Goal: Task Accomplishment & Management: Complete application form

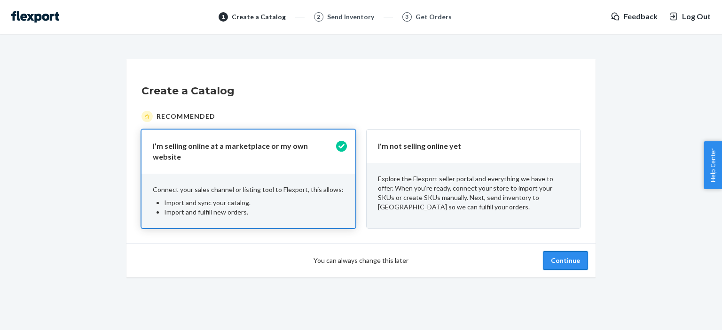
click at [562, 260] on button "Continue" at bounding box center [565, 260] width 45 height 19
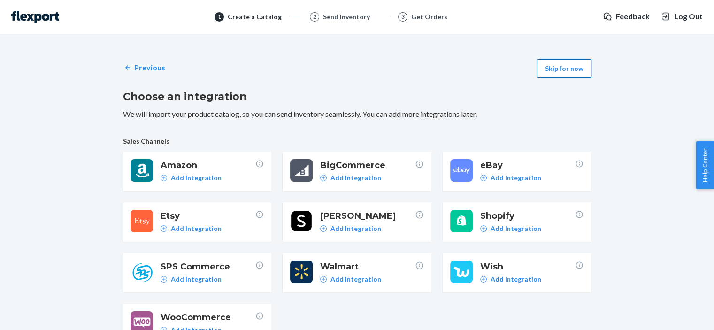
click at [571, 65] on button "Skip for now" at bounding box center [564, 68] width 54 height 19
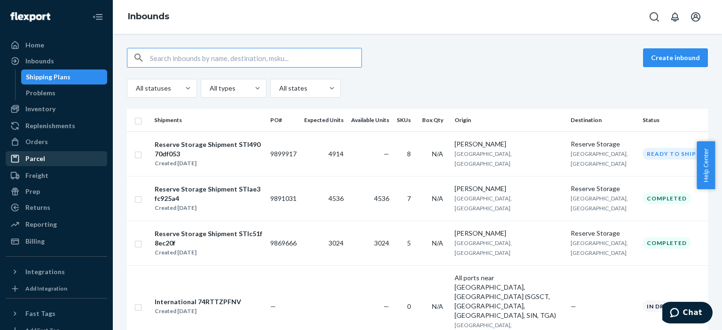
click at [39, 151] on li "Parcel" at bounding box center [56, 158] width 101 height 15
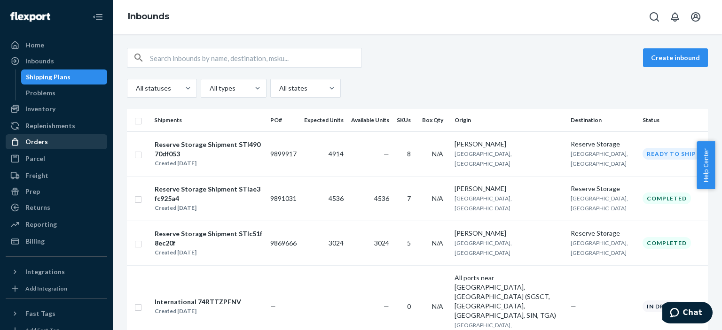
click at [39, 140] on div "Orders" at bounding box center [36, 141] width 23 height 9
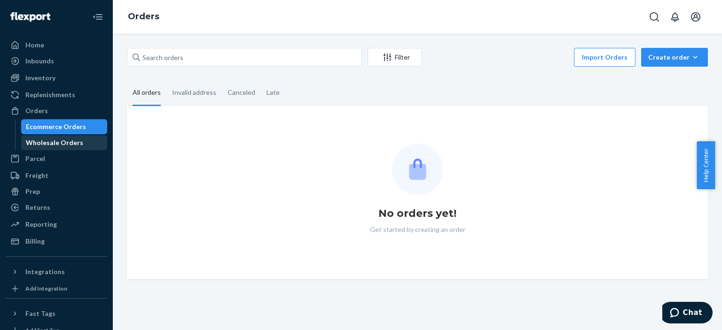
click at [34, 144] on div "Wholesale Orders" at bounding box center [54, 142] width 57 height 9
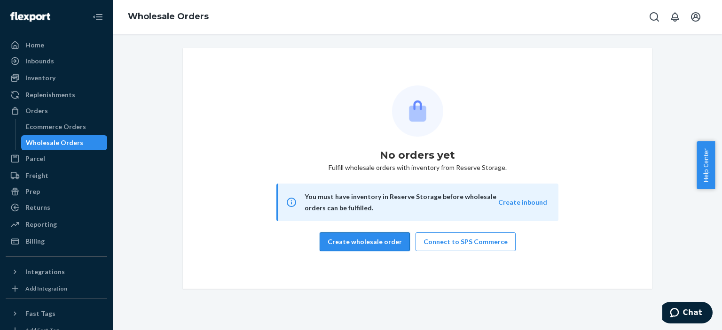
click at [352, 244] on button "Create wholesale order" at bounding box center [364, 242] width 90 height 19
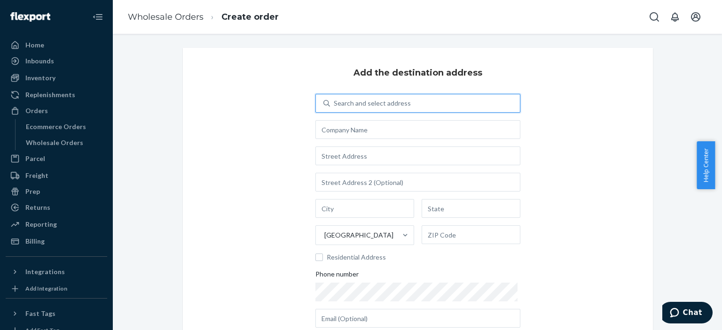
drag, startPoint x: 410, startPoint y: 103, endPoint x: 410, endPoint y: 108, distance: 4.7
click at [410, 104] on div "Search and select address" at bounding box center [425, 103] width 190 height 17
click at [334, 104] on input "0 results available. Use Up and Down to choose options, press Enter to select t…" at bounding box center [334, 103] width 1 height 9
type input "748 Monterey Pass Rd"
click at [283, 165] on div "Add the destination address Search and select address [GEOGRAPHIC_DATA] Residen…" at bounding box center [418, 217] width 470 height 339
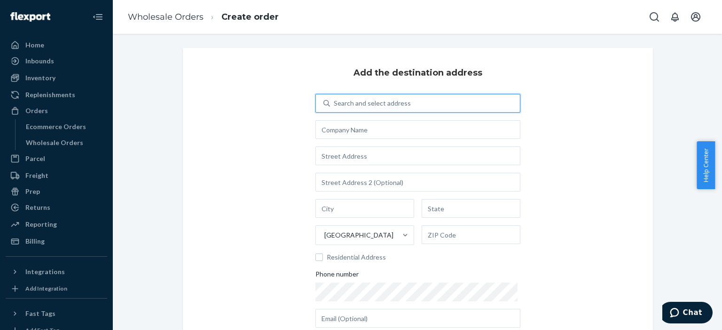
click at [352, 107] on div "Search and select address" at bounding box center [372, 103] width 77 height 9
click at [334, 107] on input "0 results available. Use Up and Down to choose options, press Enter to select t…" at bounding box center [334, 103] width 1 height 9
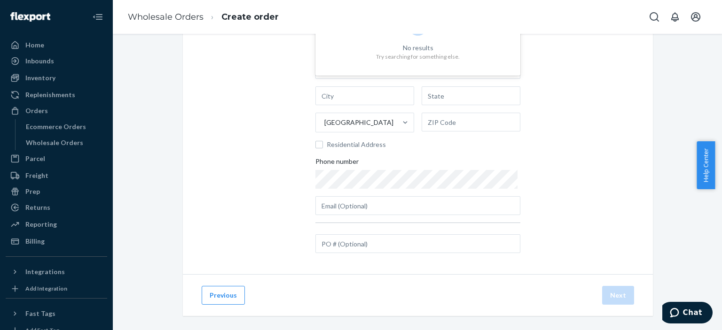
scroll to position [120, 0]
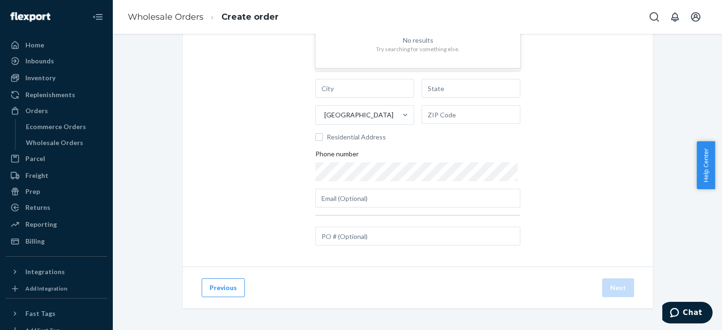
type input "748"
click at [278, 198] on div "Add the destination address 0 results available for search term 748. Use Up and…" at bounding box center [418, 97] width 470 height 339
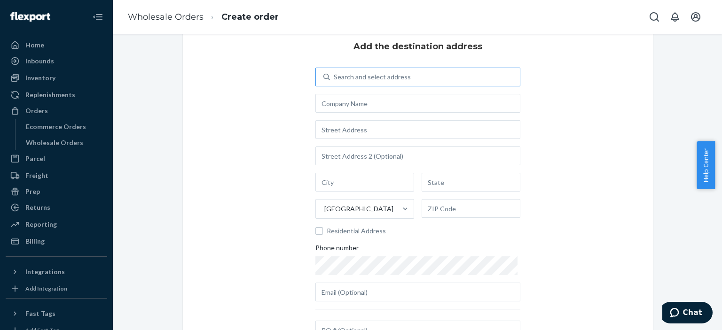
scroll to position [0, 0]
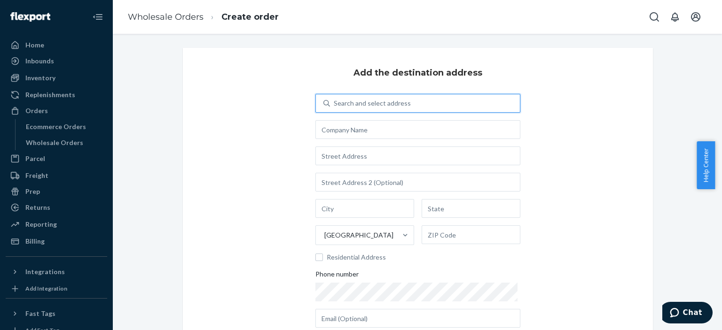
drag, startPoint x: 444, startPoint y: 102, endPoint x: 381, endPoint y: 121, distance: 66.1
click at [385, 121] on div "0 results available. Use Up and Down to choose options, press Enter to select t…" at bounding box center [417, 211] width 205 height 234
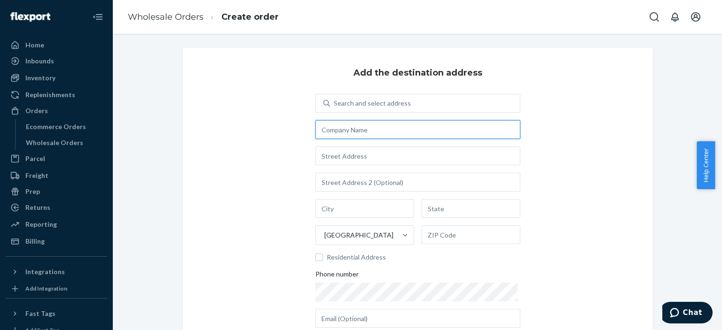
drag, startPoint x: 343, startPoint y: 135, endPoint x: 337, endPoint y: 140, distance: 8.3
click at [343, 135] on input "text" at bounding box center [417, 129] width 205 height 19
type input "Art of Tea"
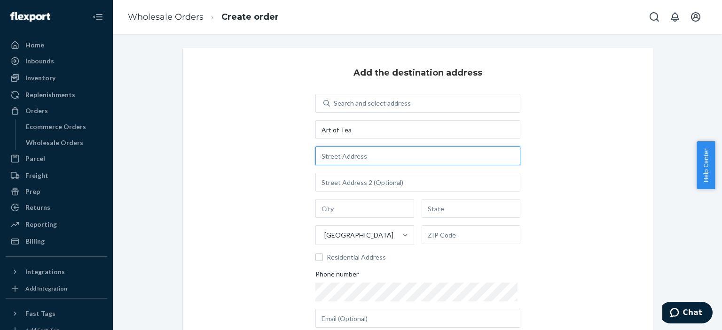
click at [394, 162] on input "text" at bounding box center [417, 156] width 205 height 19
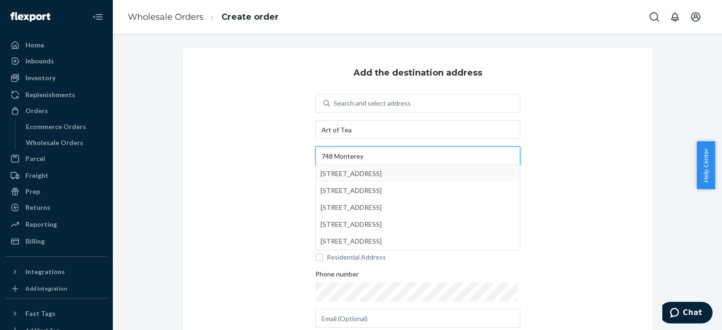
type input "748 Monterey"
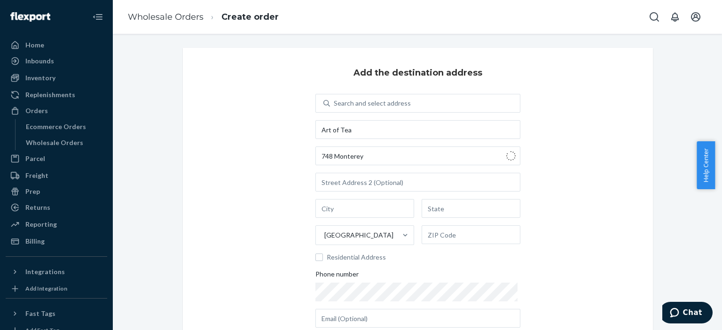
type input "[GEOGRAPHIC_DATA]"
type input "CA"
type input "91754"
type input "748 Monterey Pass Rd"
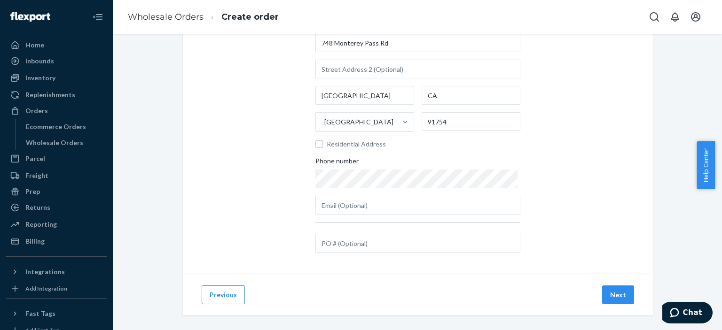
scroll to position [120, 0]
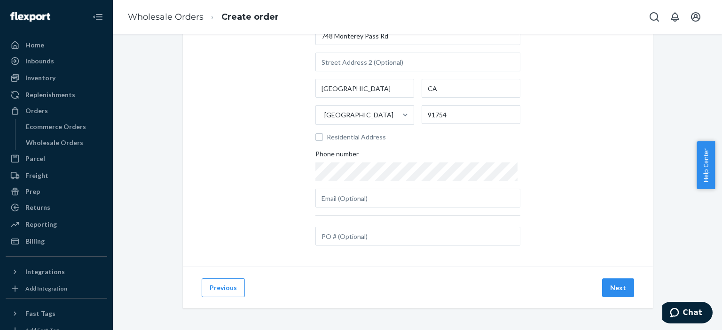
click at [454, 154] on div "Phone number" at bounding box center [417, 155] width 205 height 13
click at [426, 206] on input "text" at bounding box center [417, 198] width 205 height 19
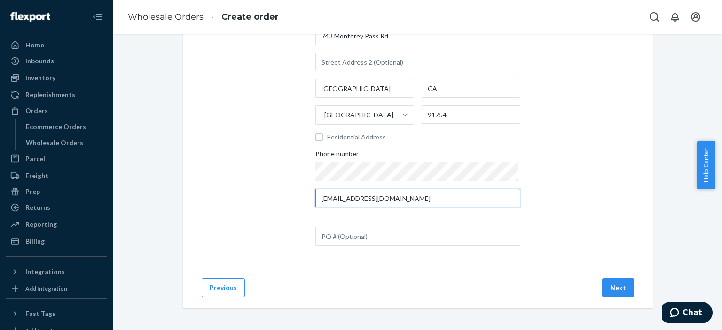
click at [346, 202] on input "[EMAIL_ADDRESS][DOMAIN_NAME]" at bounding box center [417, 198] width 205 height 19
click at [342, 202] on input "[EMAIL_ADDRESS][DOMAIN_NAME]" at bounding box center [417, 198] width 205 height 19
type input "[EMAIL_ADDRESS][DOMAIN_NAME]"
click at [584, 179] on div "Add the destination address Search and select address Art of Tea [STREET_ADDRES…" at bounding box center [418, 97] width 470 height 339
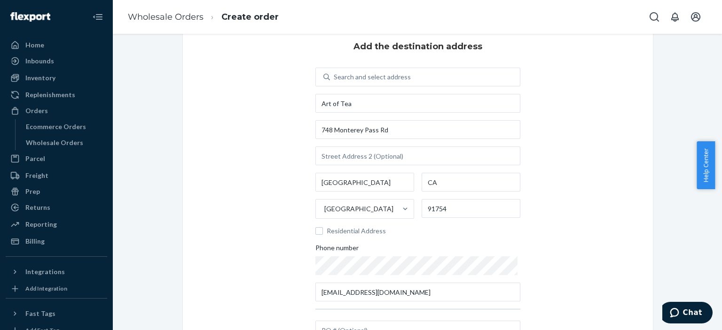
click at [258, 189] on div "Add the destination address Search and select address Art of Tea [STREET_ADDRES…" at bounding box center [418, 191] width 470 height 339
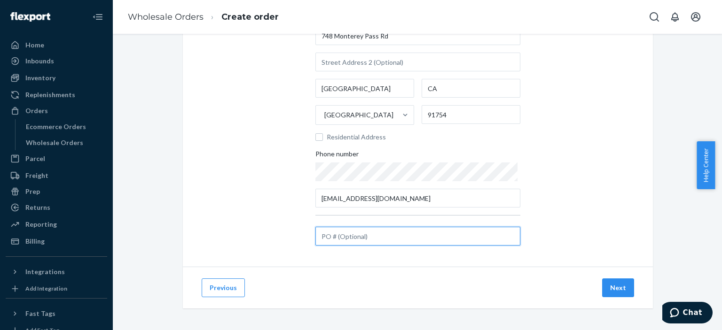
click at [348, 236] on input "text" at bounding box center [417, 236] width 205 height 19
drag, startPoint x: 243, startPoint y: 205, endPoint x: 220, endPoint y: 179, distance: 34.9
click at [241, 200] on div "Add the destination address Search and select address Art of Tea [STREET_ADDRES…" at bounding box center [418, 97] width 470 height 339
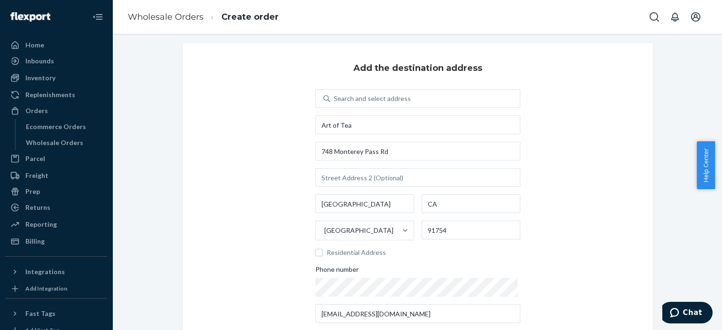
scroll to position [0, 0]
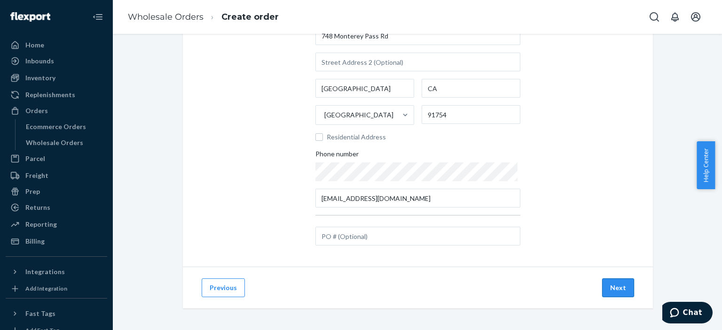
click at [618, 289] on button "Next" at bounding box center [618, 288] width 32 height 19
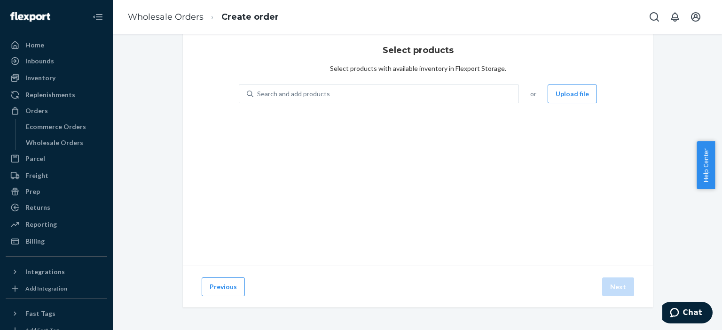
scroll to position [23, 0]
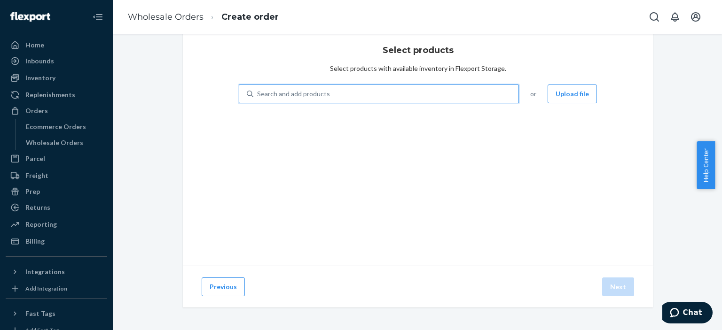
click at [444, 92] on div "Search and add products" at bounding box center [385, 93] width 265 height 17
click at [258, 92] on input "0 results available. Use Up and Down to choose options, press Enter to select t…" at bounding box center [257, 93] width 1 height 9
click at [578, 99] on button "Upload file" at bounding box center [571, 94] width 49 height 19
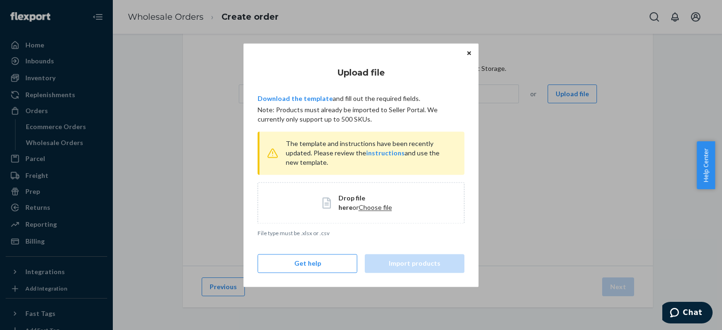
click at [464, 55] on button "Close" at bounding box center [468, 53] width 9 height 10
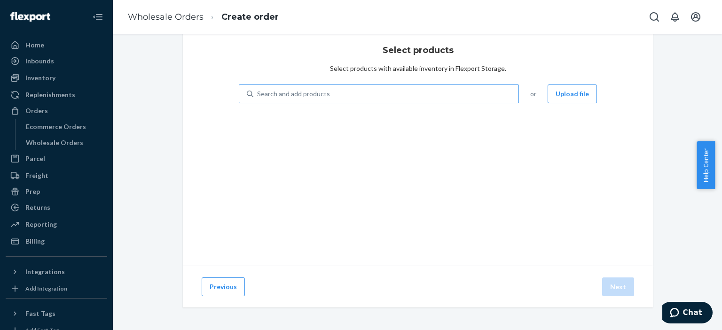
click at [407, 89] on div "Search and add products" at bounding box center [385, 93] width 265 height 17
click at [258, 89] on input "Search and add products" at bounding box center [257, 93] width 1 height 9
type input "PT"
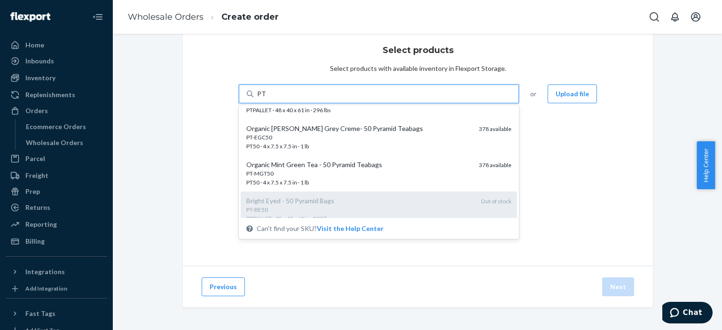
scroll to position [329, 0]
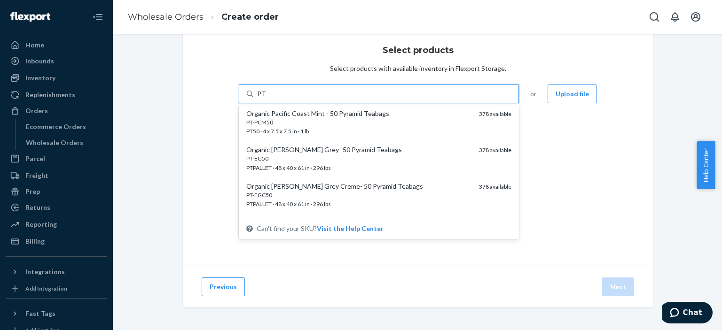
drag, startPoint x: 356, startPoint y: 158, endPoint x: 372, endPoint y: 139, distance: 25.1
click at [357, 163] on div "Organic [PERSON_NAME] Grey- 50 Pyramid Teabags PT-EG50 PTPALLET · 48 x 40 x 61 …" at bounding box center [358, 158] width 225 height 27
click at [266, 99] on input "PT" at bounding box center [261, 93] width 9 height 9
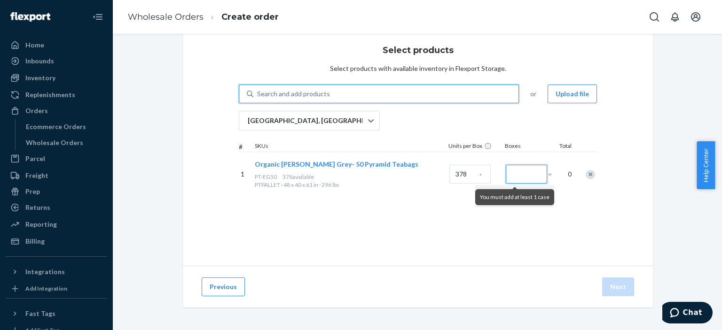
click at [524, 179] on input "Number of boxes" at bounding box center [525, 174] width 41 height 19
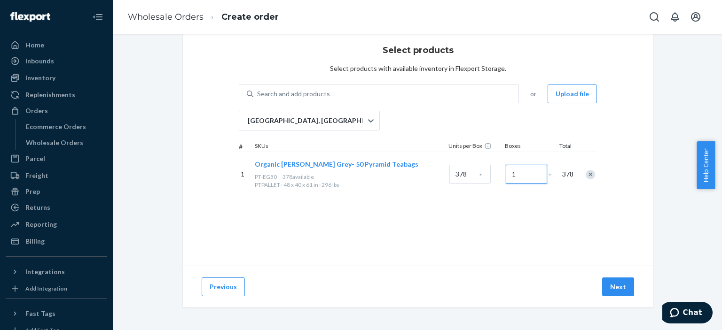
type input "1"
click at [286, 185] on div "PTPALLET · 48 x 40 x 61 in · 296 lbs" at bounding box center [350, 185] width 191 height 8
click at [612, 287] on button "Next" at bounding box center [618, 287] width 32 height 19
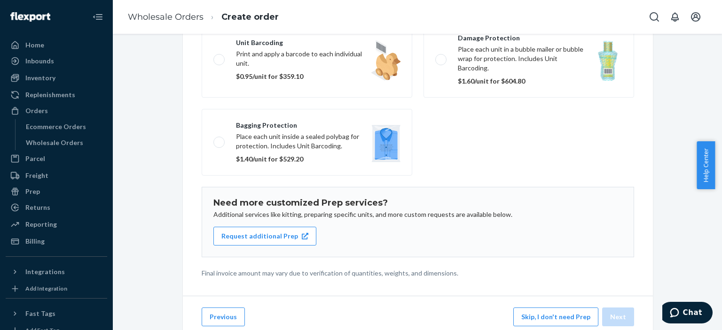
scroll to position [155, 0]
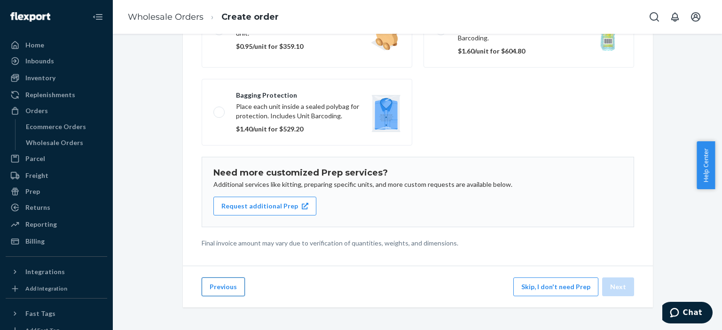
click at [218, 289] on button "Previous" at bounding box center [223, 287] width 43 height 19
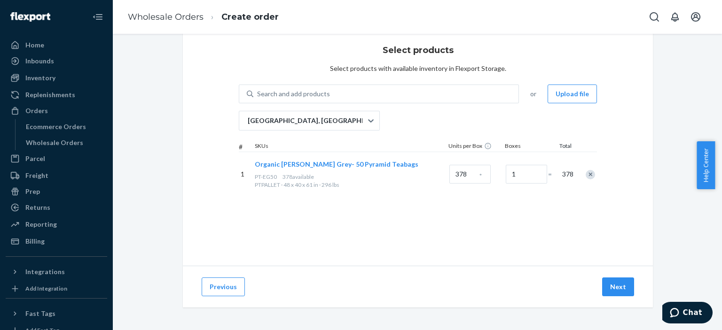
scroll to position [23, 0]
click at [217, 280] on button "Previous" at bounding box center [223, 287] width 43 height 19
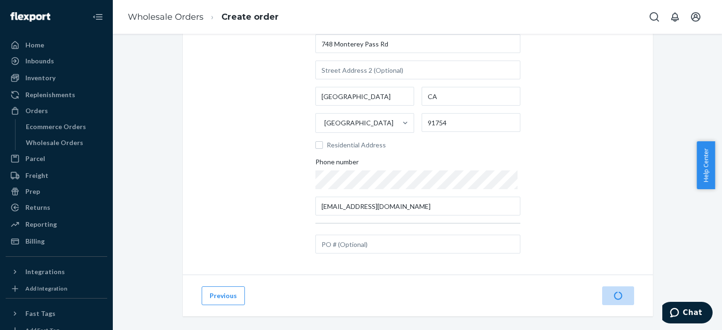
scroll to position [120, 0]
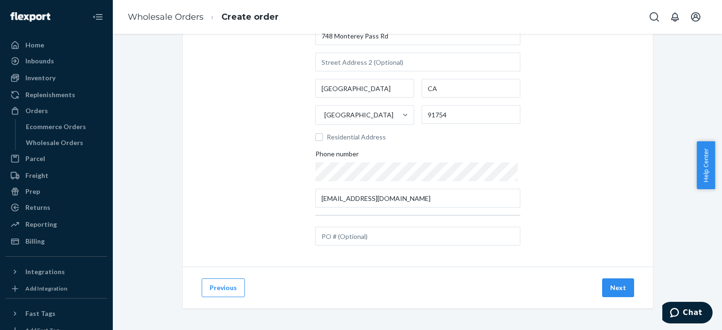
click at [233, 285] on button "Previous" at bounding box center [223, 288] width 43 height 19
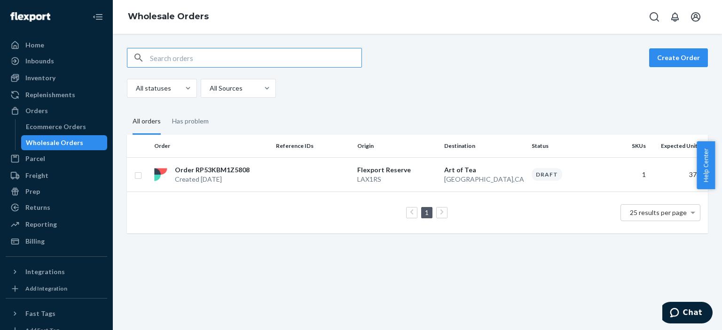
click at [291, 171] on td at bounding box center [312, 174] width 81 height 34
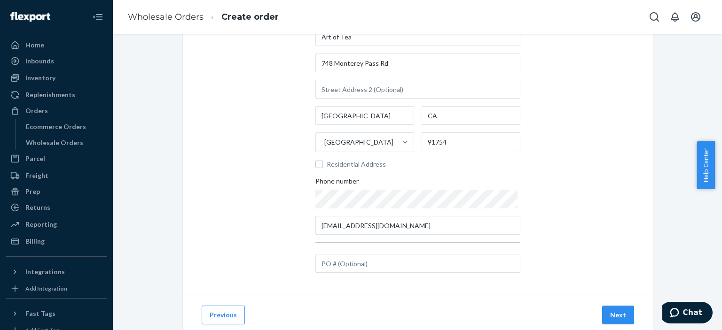
scroll to position [120, 0]
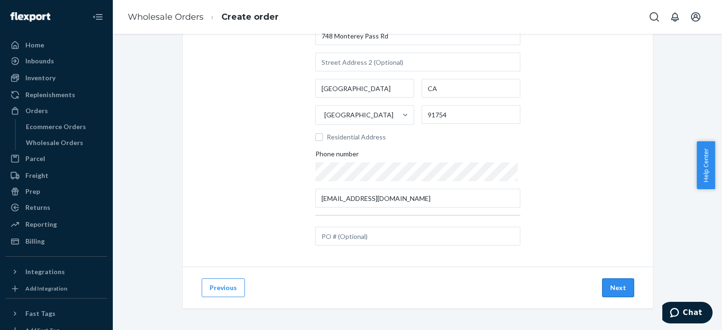
click at [605, 282] on button "Next" at bounding box center [618, 288] width 32 height 19
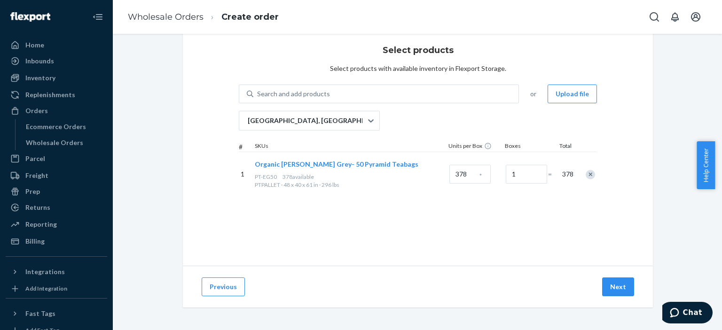
scroll to position [23, 0]
click at [624, 293] on button "Next" at bounding box center [618, 287] width 32 height 19
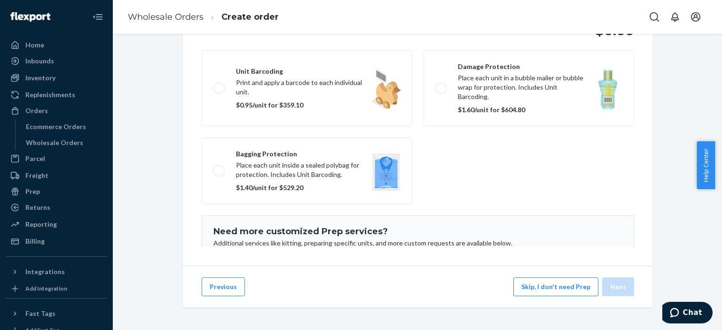
scroll to position [0, 0]
click at [236, 290] on button "Previous" at bounding box center [223, 287] width 43 height 19
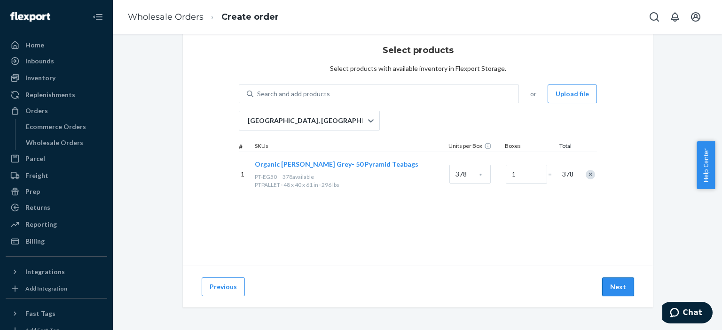
click at [611, 293] on button "Next" at bounding box center [618, 287] width 32 height 19
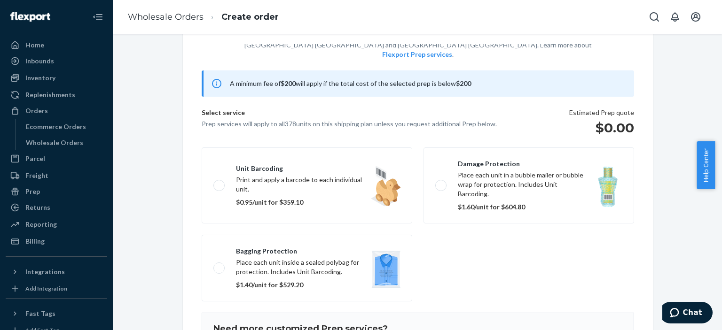
scroll to position [60, 0]
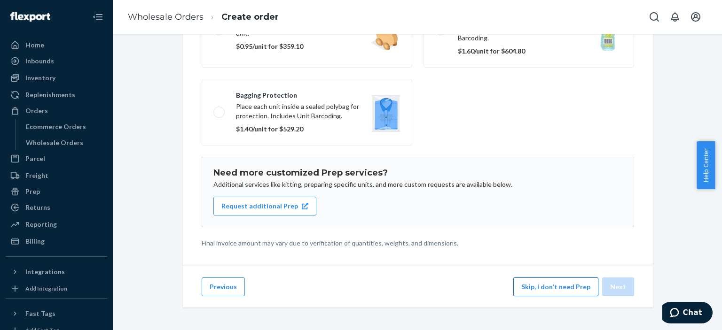
click at [552, 288] on button "Skip, I don't need Prep" at bounding box center [555, 287] width 85 height 19
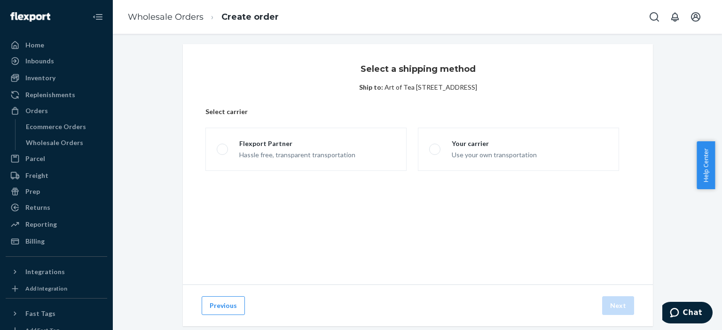
scroll to position [0, 0]
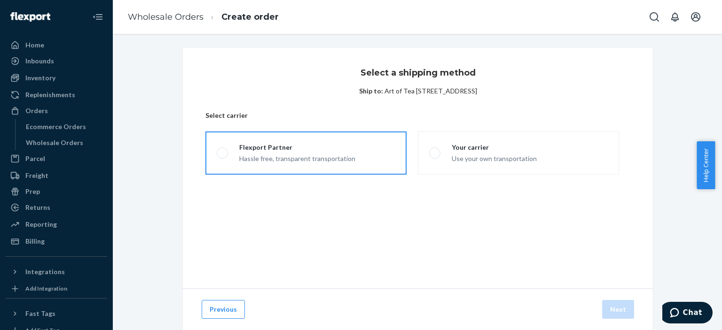
click at [312, 152] on div "Hassle free, transparent transportation" at bounding box center [297, 157] width 116 height 11
click at [223, 152] on input "Flexport Partner Hassle free, transparent transportation" at bounding box center [220, 153] width 6 height 6
radio input "true"
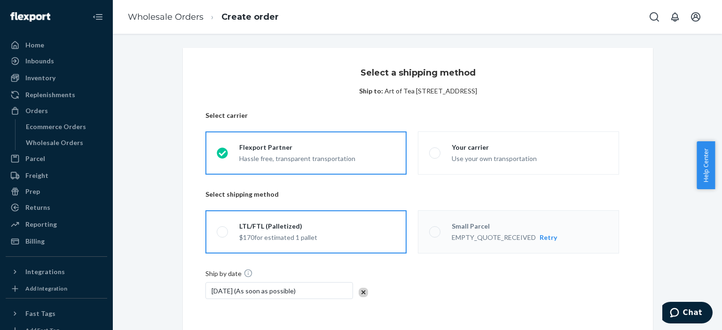
click at [357, 243] on label "LTL/FTL (Palletized) $170 for estimated 1 pallet" at bounding box center [305, 231] width 201 height 43
click at [223, 235] on input "LTL/FTL (Palletized) $170 for estimated 1 pallet" at bounding box center [220, 232] width 6 height 6
radio input "true"
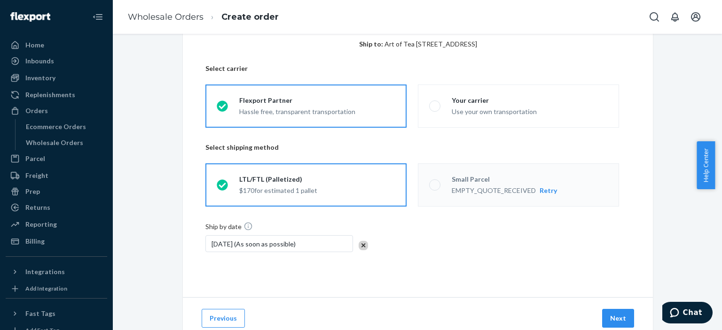
scroll to position [78, 0]
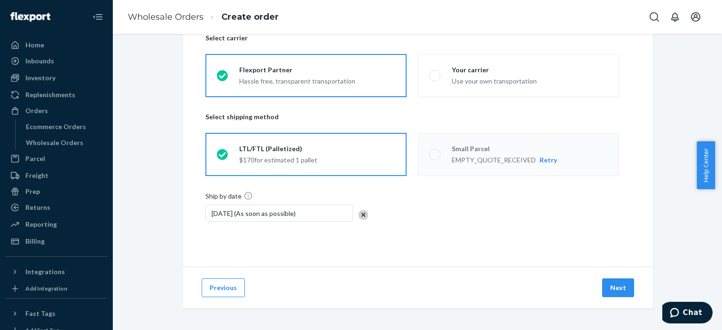
click at [310, 212] on div "[DATE] (As soon as possible)" at bounding box center [279, 213] width 148 height 17
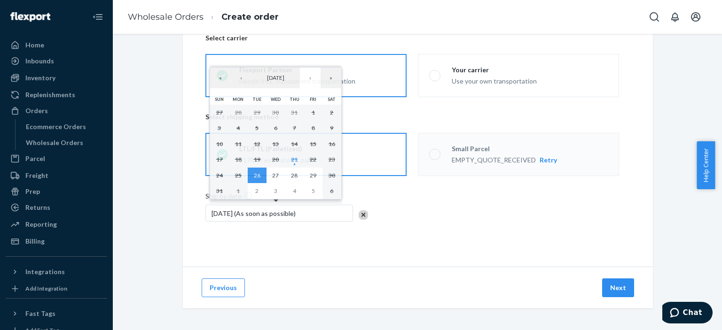
click at [458, 216] on div "Ship by date [DATE] (As soon as possible)" at bounding box center [417, 212] width 425 height 42
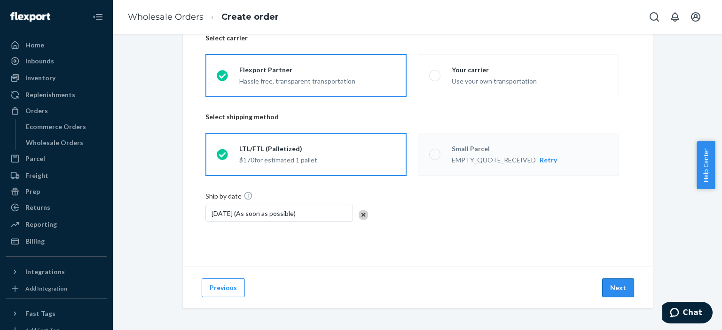
click at [612, 288] on button "Next" at bounding box center [618, 288] width 32 height 19
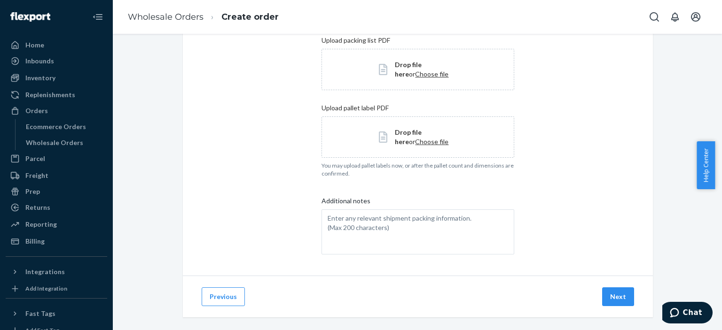
scroll to position [169, 0]
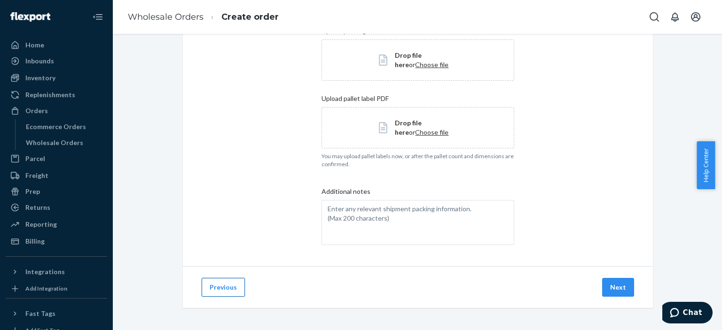
click at [233, 293] on button "Previous" at bounding box center [223, 287] width 43 height 19
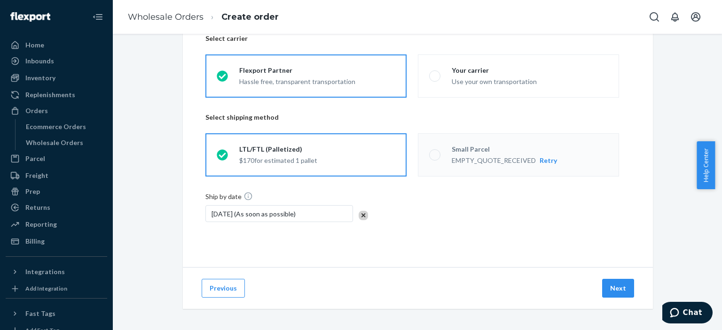
scroll to position [78, 0]
click at [613, 292] on button "Next" at bounding box center [618, 288] width 32 height 19
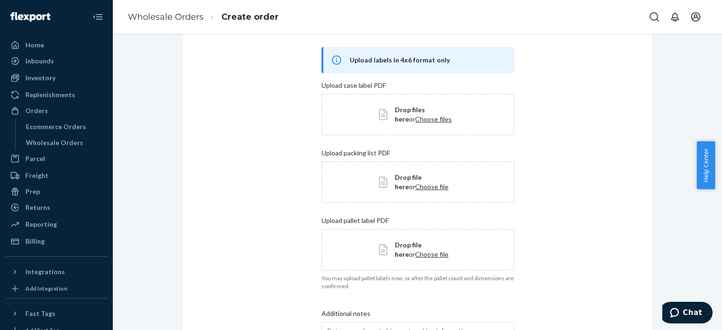
scroll to position [0, 0]
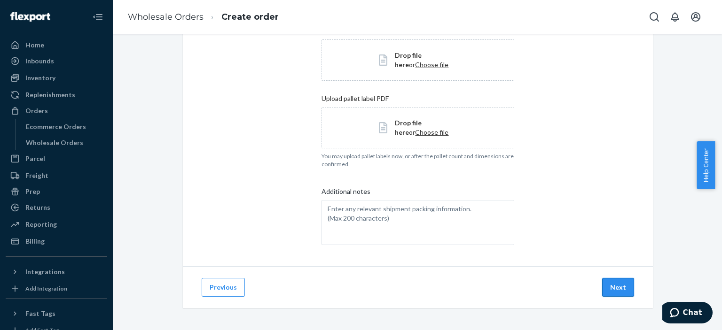
click at [611, 285] on button "Next" at bounding box center [618, 287] width 32 height 19
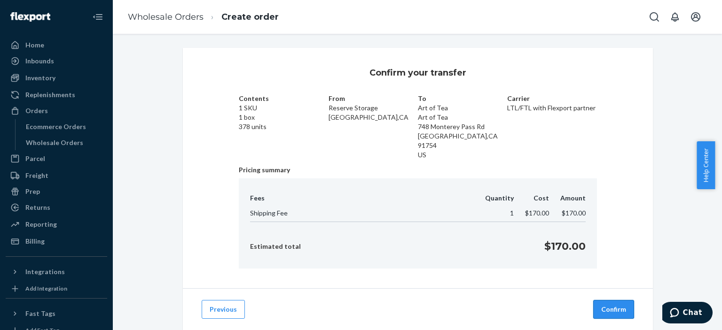
click at [611, 307] on button "Confirm" at bounding box center [613, 309] width 41 height 19
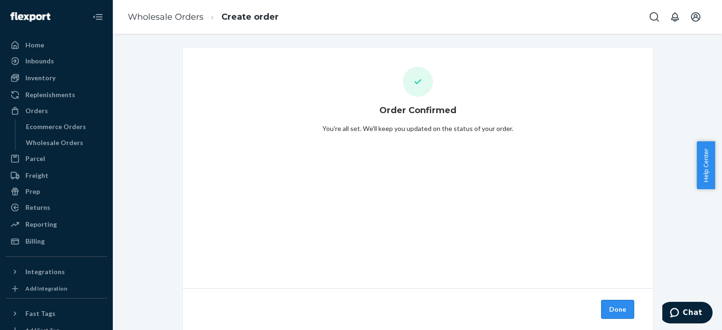
click at [612, 301] on button "Done" at bounding box center [617, 309] width 33 height 19
